Goal: Task Accomplishment & Management: Manage account settings

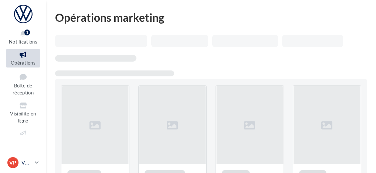
click at [31, 164] on p "VW PUGET" at bounding box center [26, 162] width 10 height 7
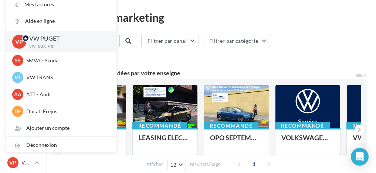
click at [60, 44] on p "vw-pug-ver" at bounding box center [66, 46] width 75 height 7
click at [221, 13] on div "Opérations marketing" at bounding box center [211, 17] width 312 height 11
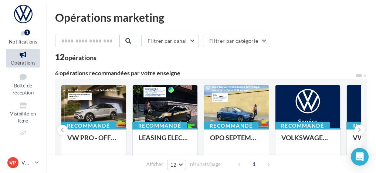
click at [25, 57] on icon at bounding box center [23, 55] width 30 height 9
click at [87, 40] on input "text" at bounding box center [87, 41] width 65 height 13
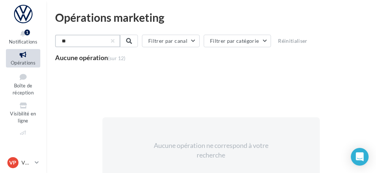
type input "*"
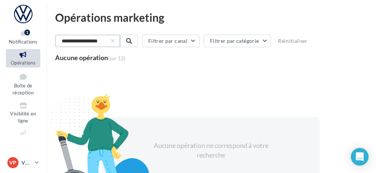
type input "**********"
click at [30, 159] on div "VP VW PUGET vw-pug-ver" at bounding box center [19, 163] width 24 height 11
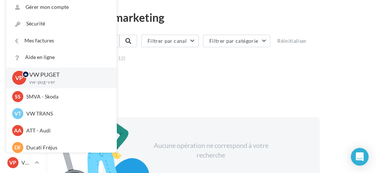
click at [175, 95] on div "Aucune opération ne correspond à votre recherche" at bounding box center [211, 150] width 312 height 161
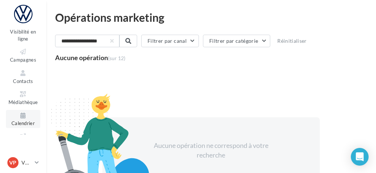
scroll to position [74, 0]
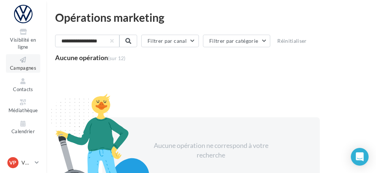
click at [26, 70] on span "Campagnes" at bounding box center [23, 68] width 26 height 6
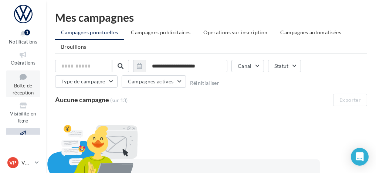
scroll to position [98, 0]
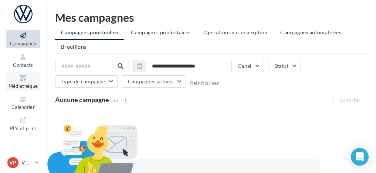
click at [21, 84] on span "Médiathèque" at bounding box center [24, 86] width 30 height 6
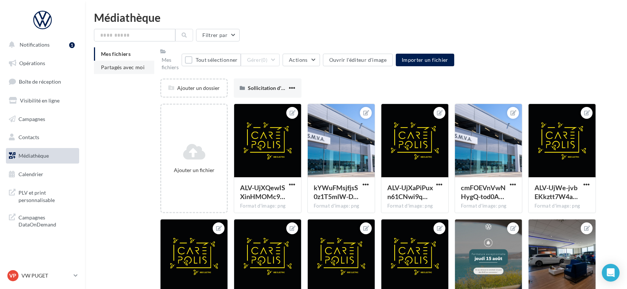
click at [130, 67] on span "Partagés avec moi" at bounding box center [123, 67] width 44 height 6
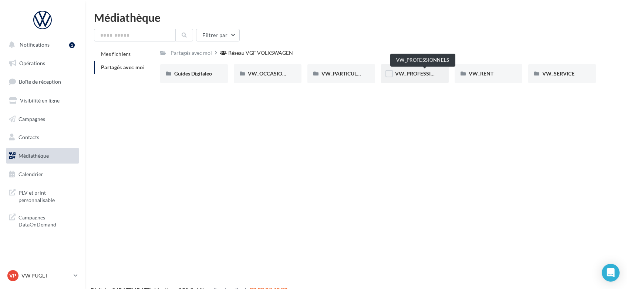
click at [376, 73] on span "VW_PROFESSIONNELS" at bounding box center [423, 73] width 56 height 6
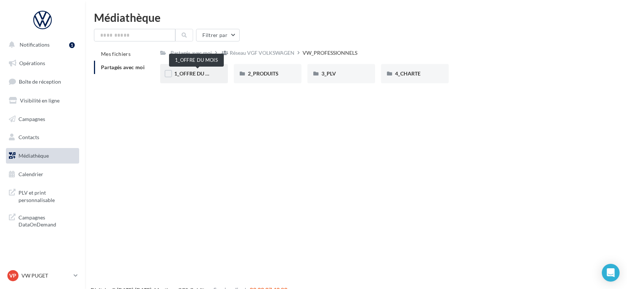
click at [198, 74] on span "1_OFFRE DU MOIS" at bounding box center [196, 73] width 44 height 6
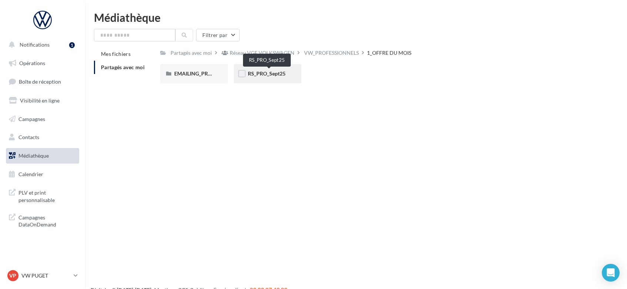
click at [274, 73] on span "RS_PRO_Sept25" at bounding box center [267, 73] width 38 height 6
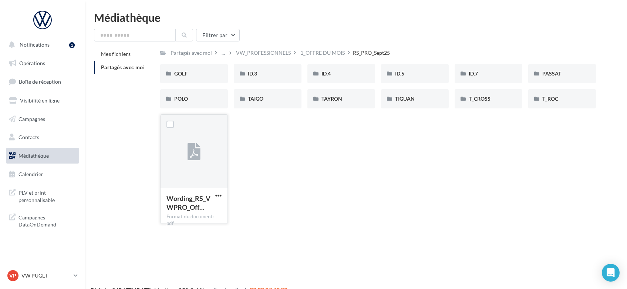
click at [190, 144] on icon at bounding box center [194, 152] width 13 height 17
click at [376, 100] on div "TIGUAN" at bounding box center [415, 98] width 40 height 7
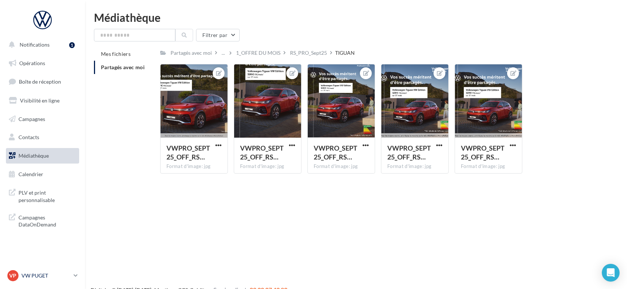
click at [36, 173] on p "VW PUGET" at bounding box center [45, 275] width 49 height 7
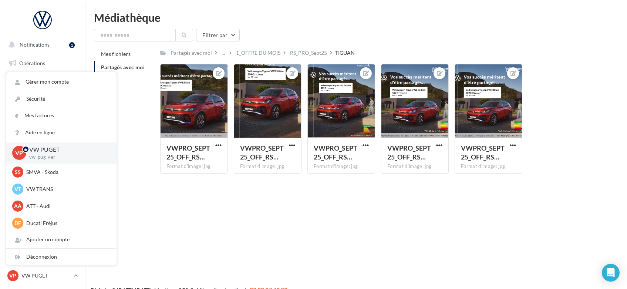
click at [195, 173] on div "Notifications 1 Opérations Boîte de réception Visibilité en ligne Campagnes Con…" at bounding box center [313, 156] width 627 height 289
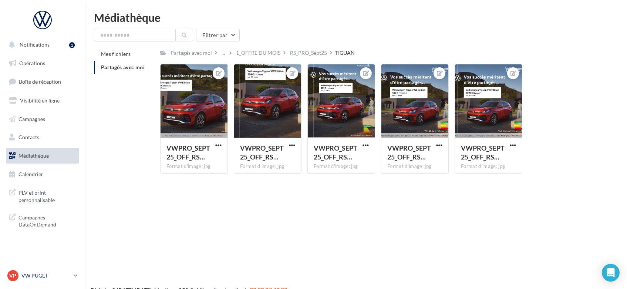
click at [32, 173] on p "VW PUGET" at bounding box center [45, 275] width 49 height 7
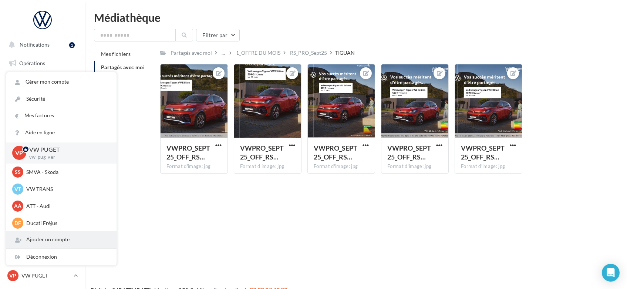
click at [46, 173] on div "Ajouter un compte" at bounding box center [61, 239] width 110 height 17
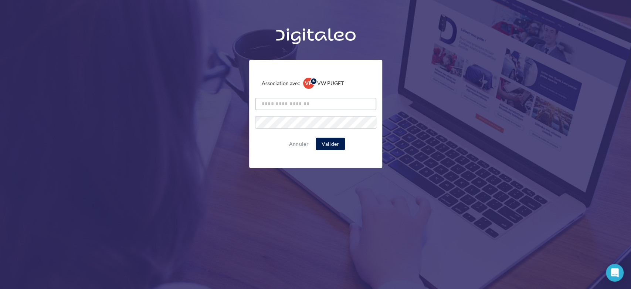
click at [294, 106] on input "text" at bounding box center [315, 104] width 121 height 13
click at [220, 173] on div "Association avec VP VW PUGET vw-pug-ver Annuler Valider" at bounding box center [315, 168] width 631 height 289
click at [327, 139] on button "Valider" at bounding box center [330, 144] width 29 height 13
click at [327, 148] on button "Valider" at bounding box center [330, 144] width 29 height 13
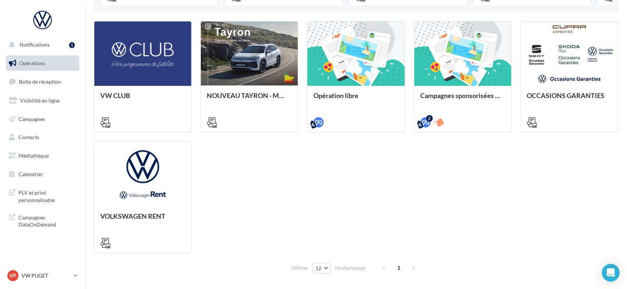
scroll to position [229, 0]
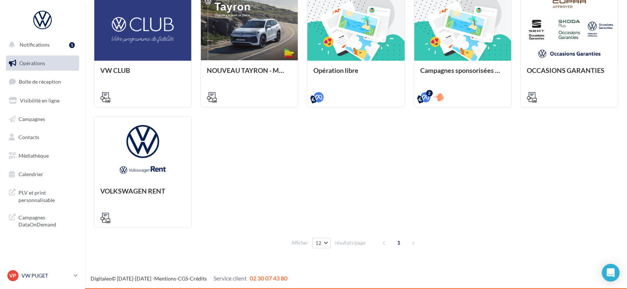
click at [44, 274] on p "VW PUGET" at bounding box center [45, 275] width 49 height 7
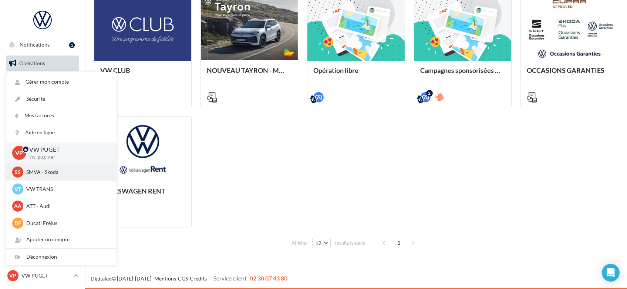
scroll to position [0, 0]
click at [320, 199] on div "VW CLUB NOUVEAU TAYRON - MARS 2025 https://volkswagen.get-it-solutions.com/914-…" at bounding box center [356, 112] width 524 height 232
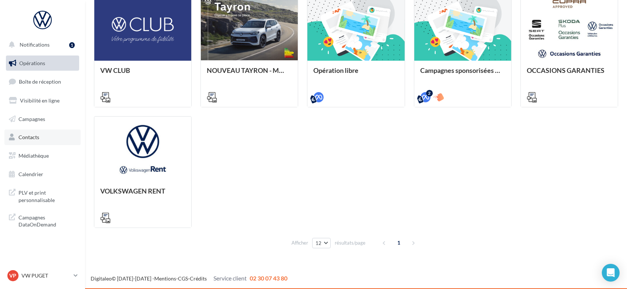
click at [41, 140] on link "Contacts" at bounding box center [42, 137] width 76 height 16
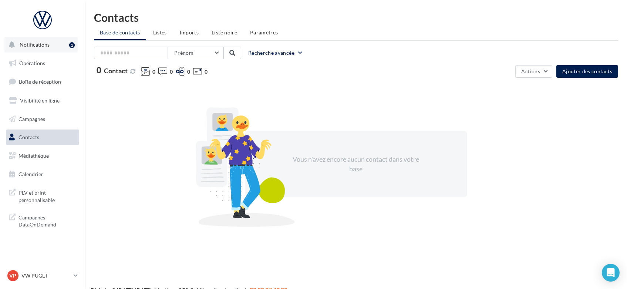
click at [27, 47] on span "Notifications" at bounding box center [35, 44] width 30 height 6
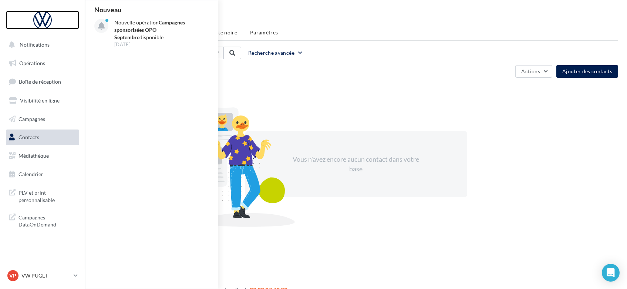
click at [38, 16] on div at bounding box center [42, 20] width 59 height 18
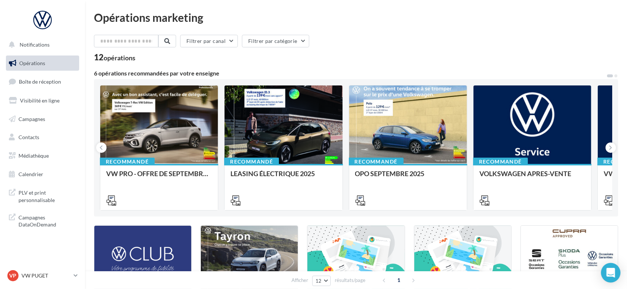
click at [607, 269] on div "Open Intercom Messenger" at bounding box center [611, 273] width 20 height 20
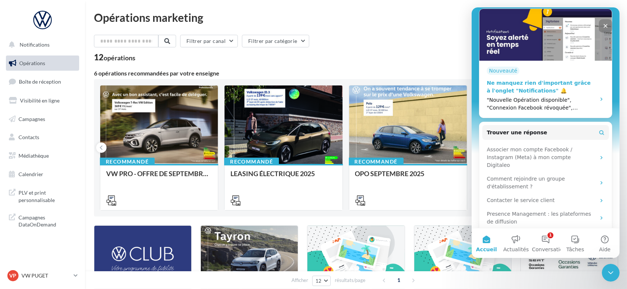
scroll to position [186, 0]
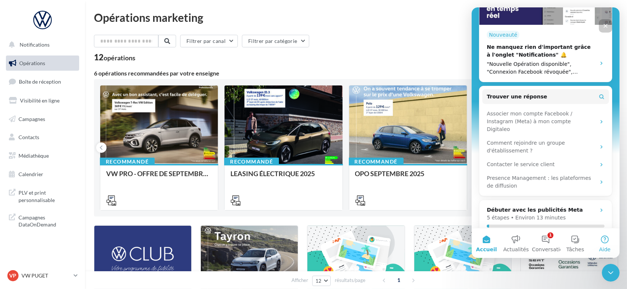
click at [600, 243] on button "Aide" at bounding box center [605, 243] width 30 height 30
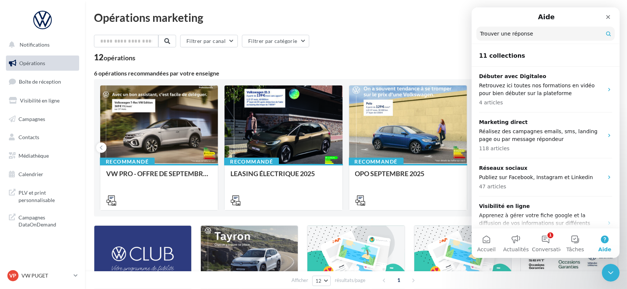
click at [408, 41] on div "Filtrer par canal Filtrer par catégorie" at bounding box center [356, 43] width 524 height 16
click at [55, 274] on p "VW PUGET" at bounding box center [45, 275] width 49 height 7
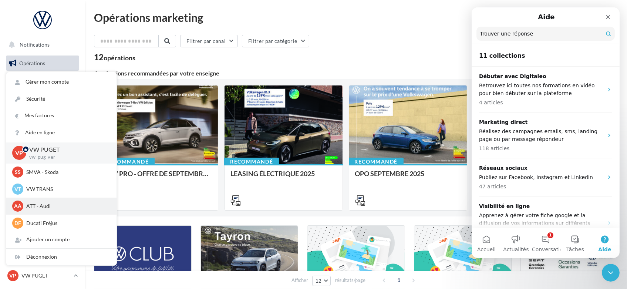
scroll to position [0, 0]
click at [376, 45] on div "Filtrer par canal Filtrer par catégorie" at bounding box center [356, 43] width 524 height 16
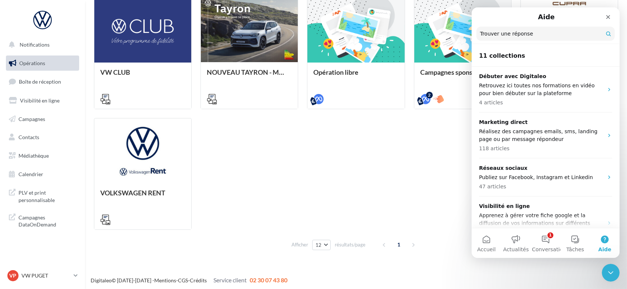
scroll to position [229, 0]
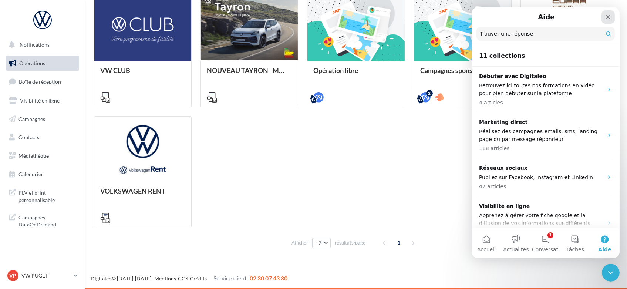
click at [608, 17] on icon "Fermer" at bounding box center [608, 17] width 4 height 4
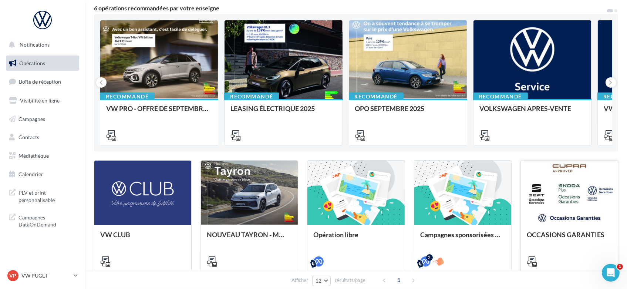
scroll to position [147, 0]
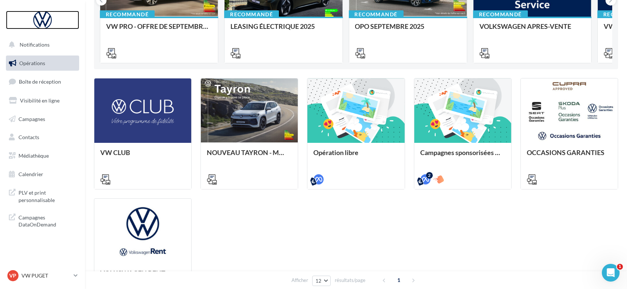
click at [41, 19] on div at bounding box center [42, 20] width 59 height 18
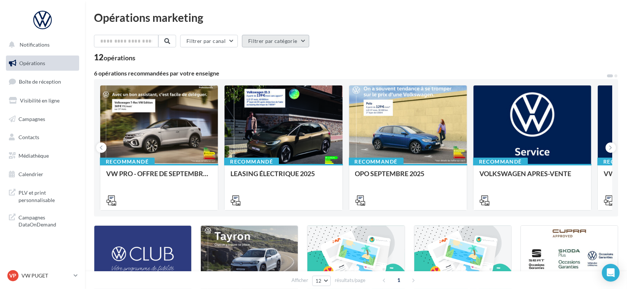
click at [300, 44] on button "Filtrer par catégorie" at bounding box center [275, 41] width 67 height 13
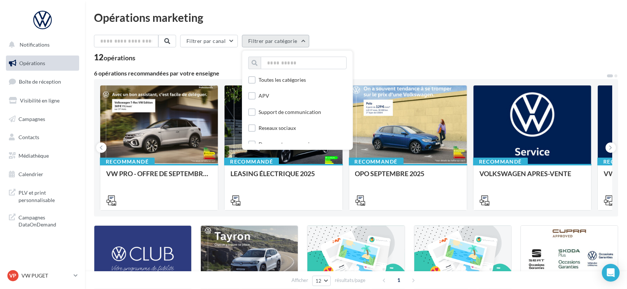
scroll to position [41, 0]
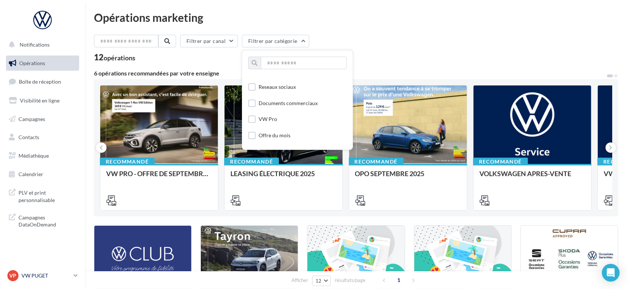
click at [72, 273] on link "VP VW PUGET vw-pug-ver" at bounding box center [42, 276] width 73 height 14
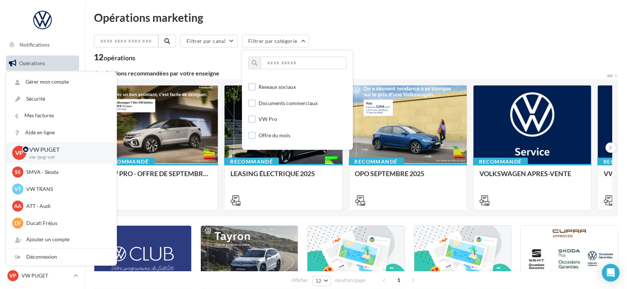
click at [63, 156] on p "vw-pug-ver" at bounding box center [66, 157] width 75 height 7
click at [321, 23] on div "Opérations marketing" at bounding box center [356, 17] width 524 height 11
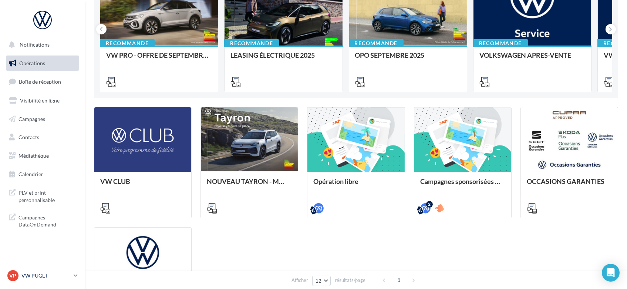
scroll to position [123, 0]
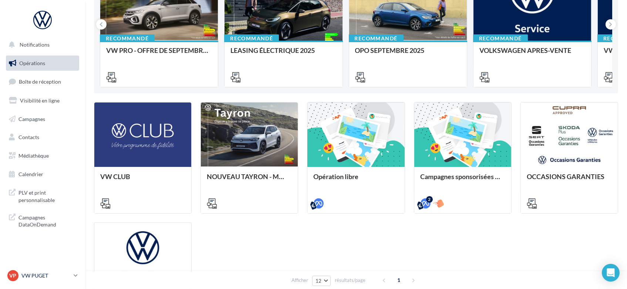
click at [67, 277] on p "VW PUGET" at bounding box center [45, 275] width 49 height 7
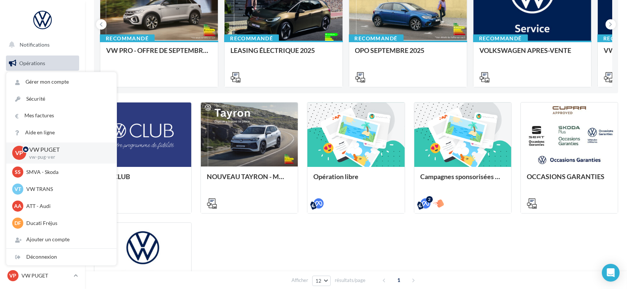
click at [59, 155] on p "vw-pug-ver" at bounding box center [66, 157] width 75 height 7
click at [178, 91] on div "Recommandé VW PRO - OFFRE DE SEPTEMBRE 25 Recommandé LEASING ÉLECTRIQUE 2025 Re…" at bounding box center [356, 24] width 524 height 137
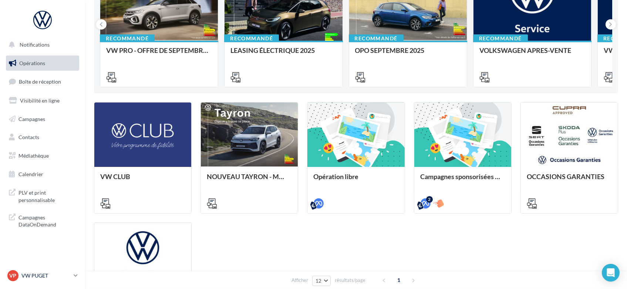
click at [71, 277] on link "VP VW PUGET vw-pug-ver" at bounding box center [42, 276] width 73 height 14
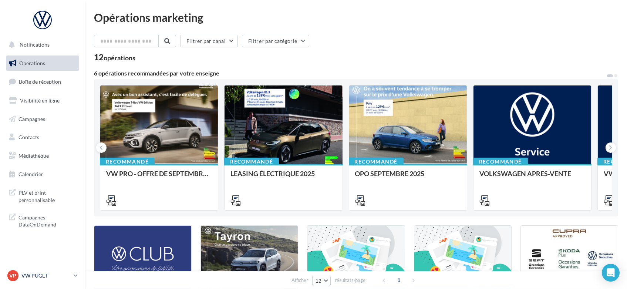
click at [48, 277] on p "VW PUGET" at bounding box center [45, 275] width 49 height 7
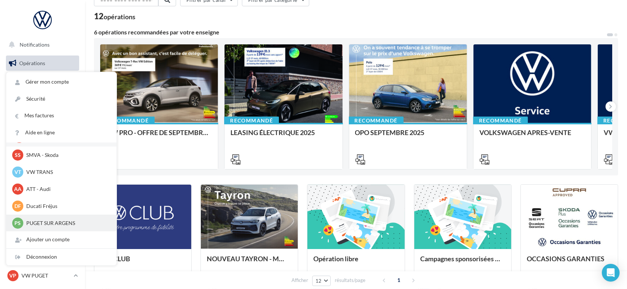
scroll to position [82, 0]
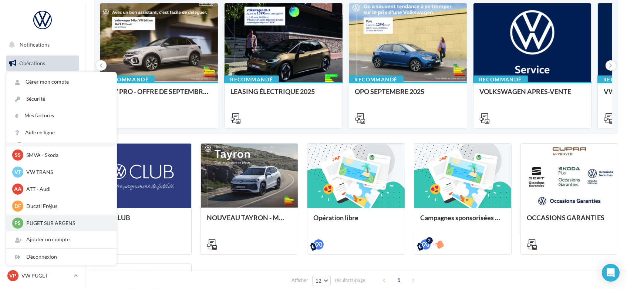
click at [60, 224] on p "PUGET SUR ARGENS" at bounding box center [66, 222] width 81 height 7
